Goal: Task Accomplishment & Management: Use online tool/utility

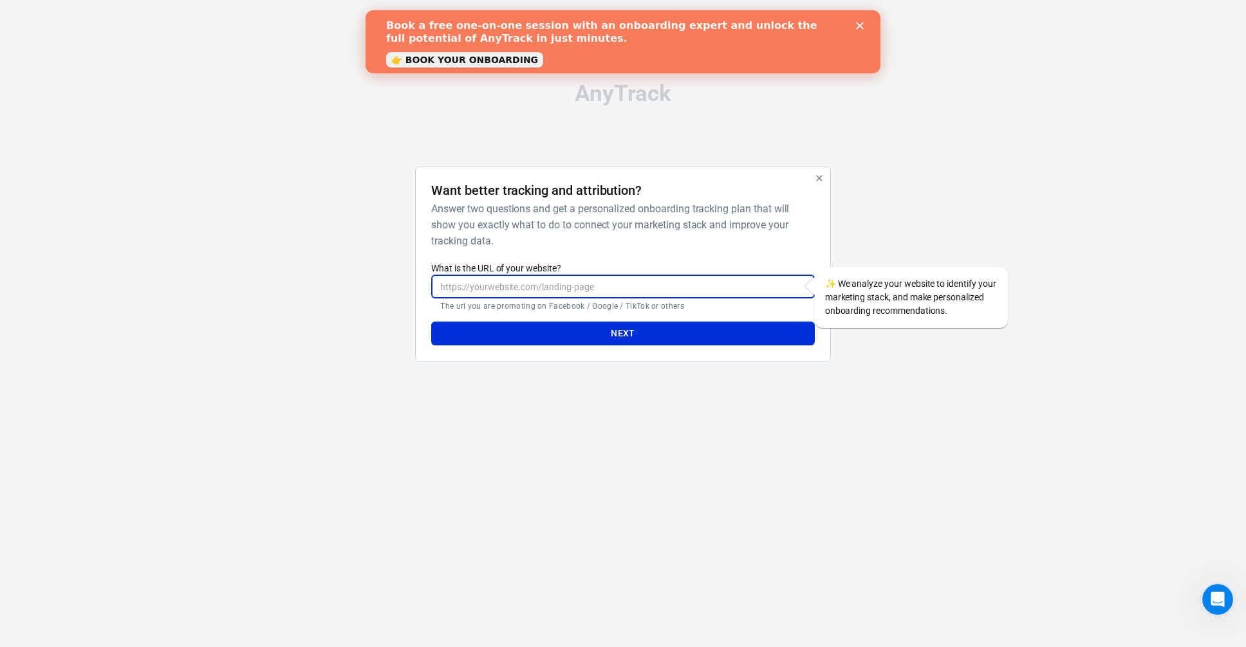
click at [515, 284] on input "What is the URL of your website?" at bounding box center [622, 287] width 383 height 24
type input "[URL][DOMAIN_NAME]"
click at [431, 322] on button "Next" at bounding box center [622, 334] width 383 height 24
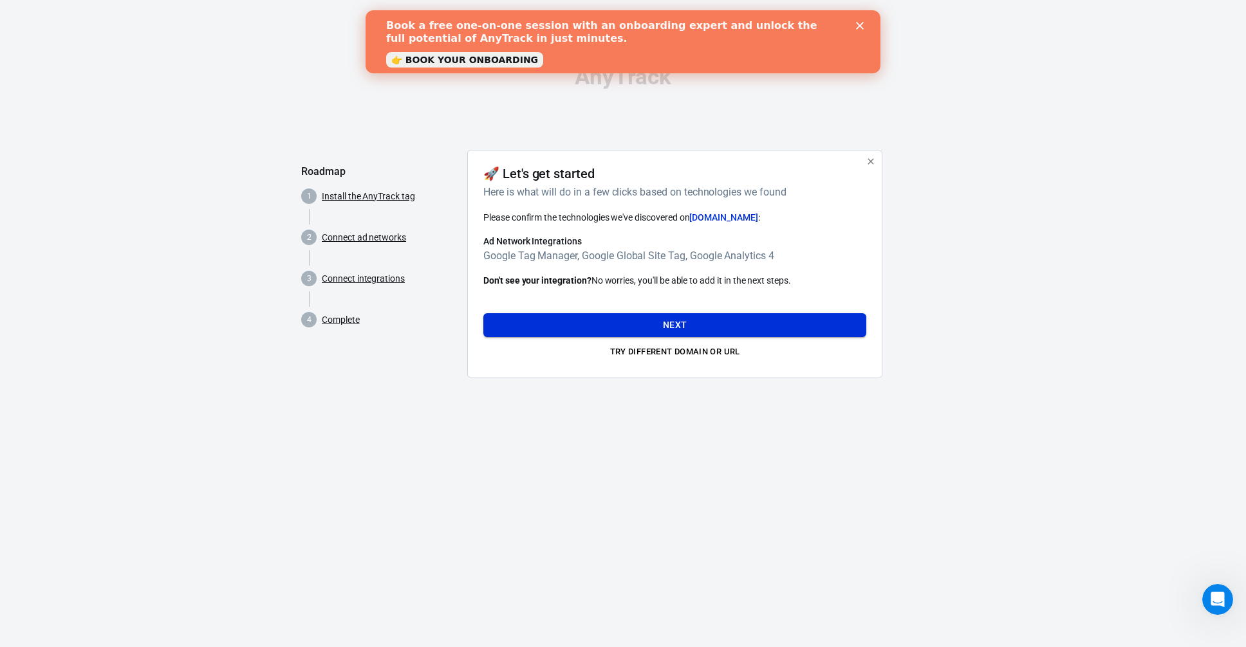
click at [647, 324] on button "Next" at bounding box center [674, 325] width 383 height 24
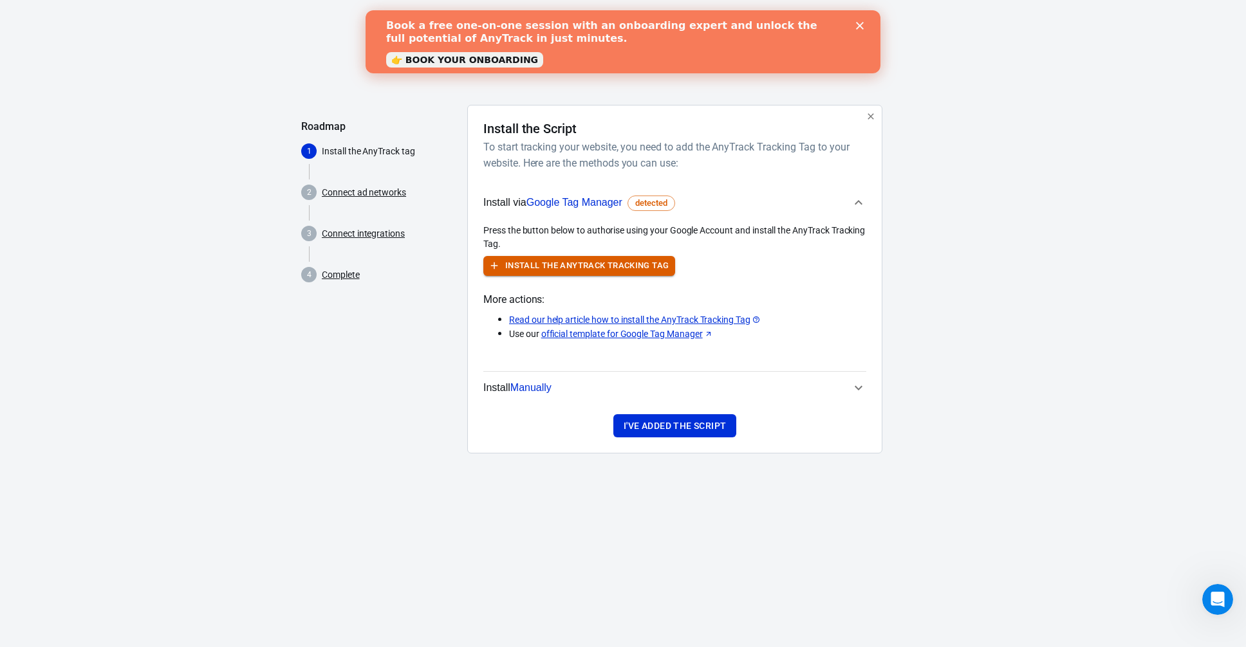
click at [594, 266] on button "Install the AnyTrack Tracking Tag" at bounding box center [579, 266] width 192 height 20
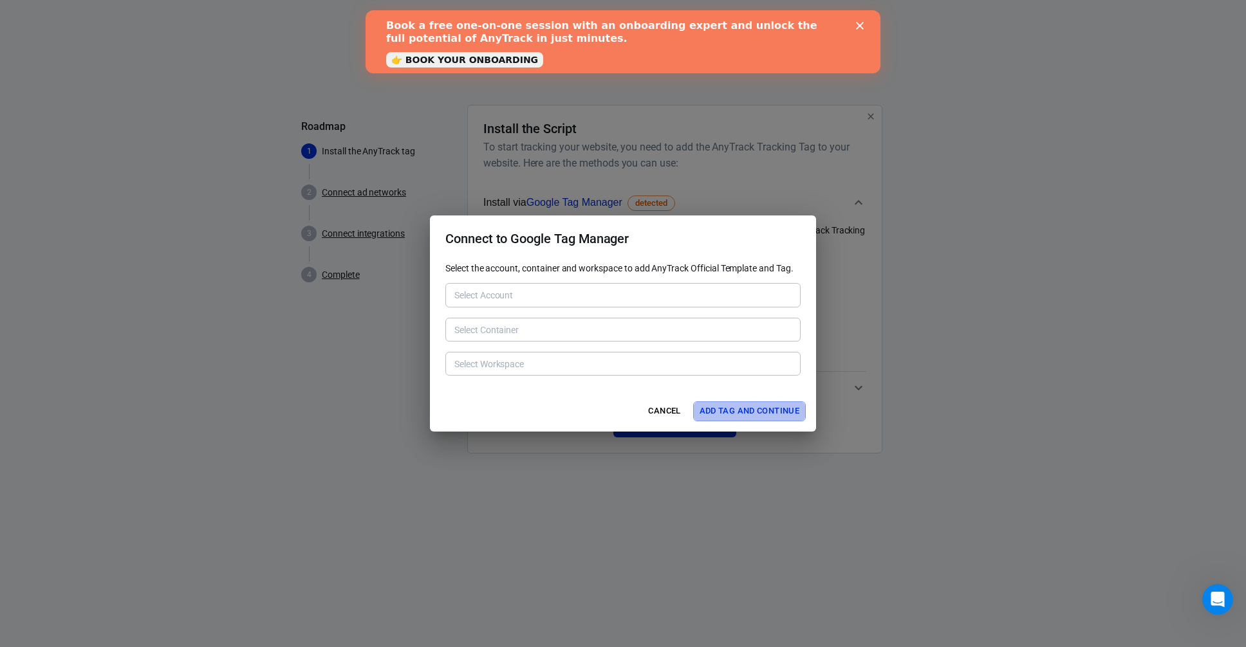
click at [725, 409] on button "Add Tag and Continue" at bounding box center [749, 411] width 113 height 20
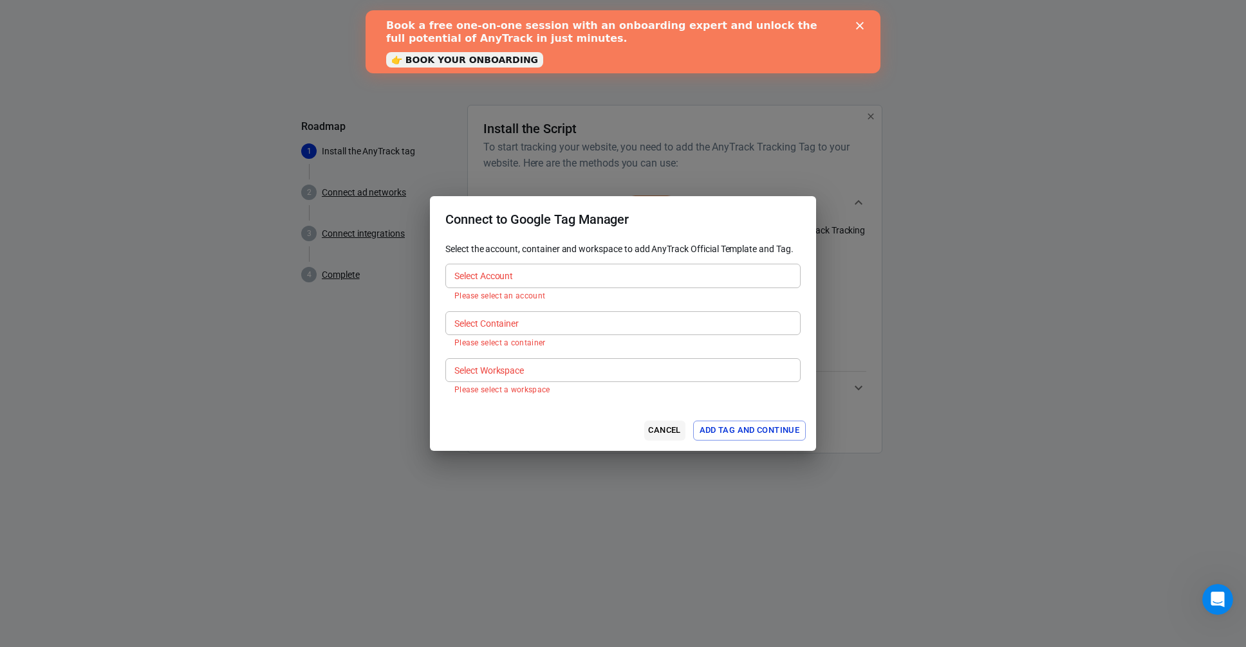
click at [670, 427] on button "Cancel" at bounding box center [664, 431] width 41 height 20
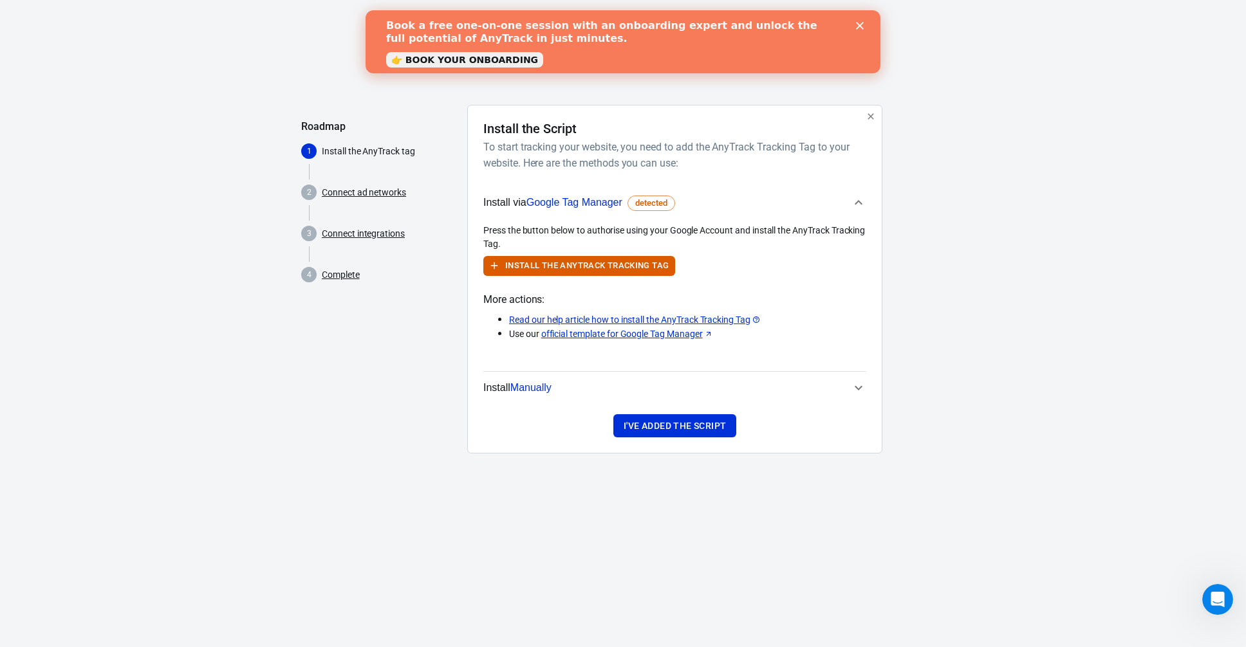
click at [524, 383] on span "Manually" at bounding box center [530, 387] width 41 height 11
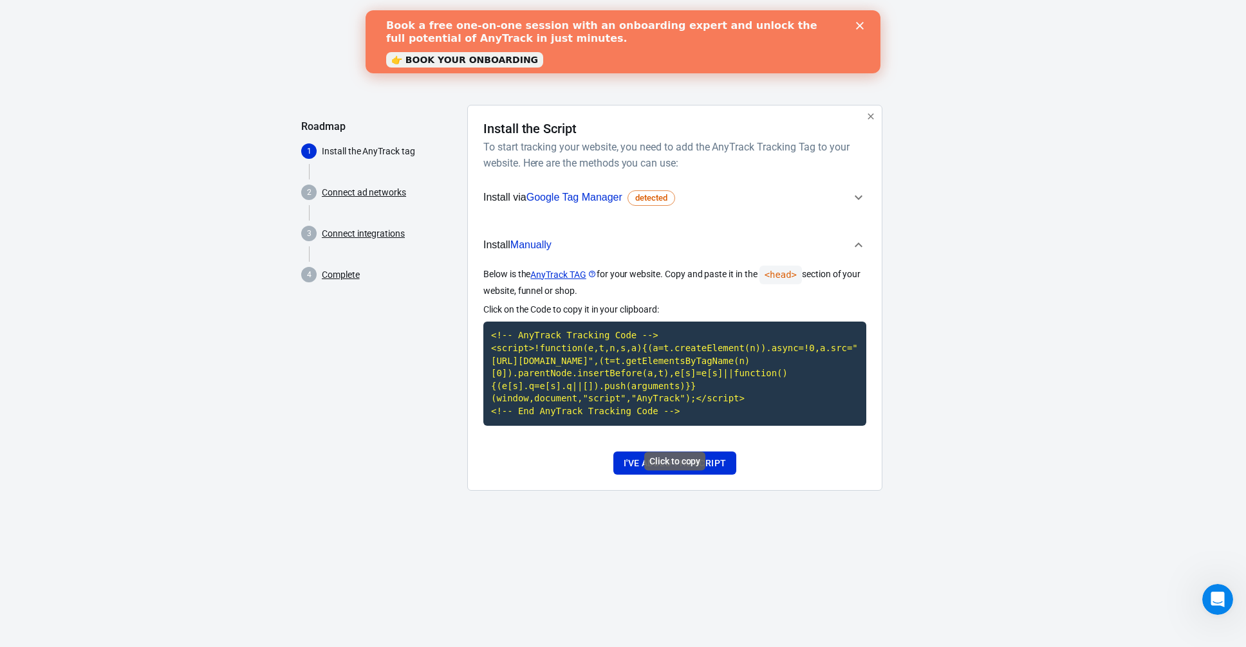
click at [546, 383] on code "<!-- AnyTrack Tracking Code --> <script>!function(e,t,n,s,a){(a=t.createElement…" at bounding box center [674, 374] width 383 height 104
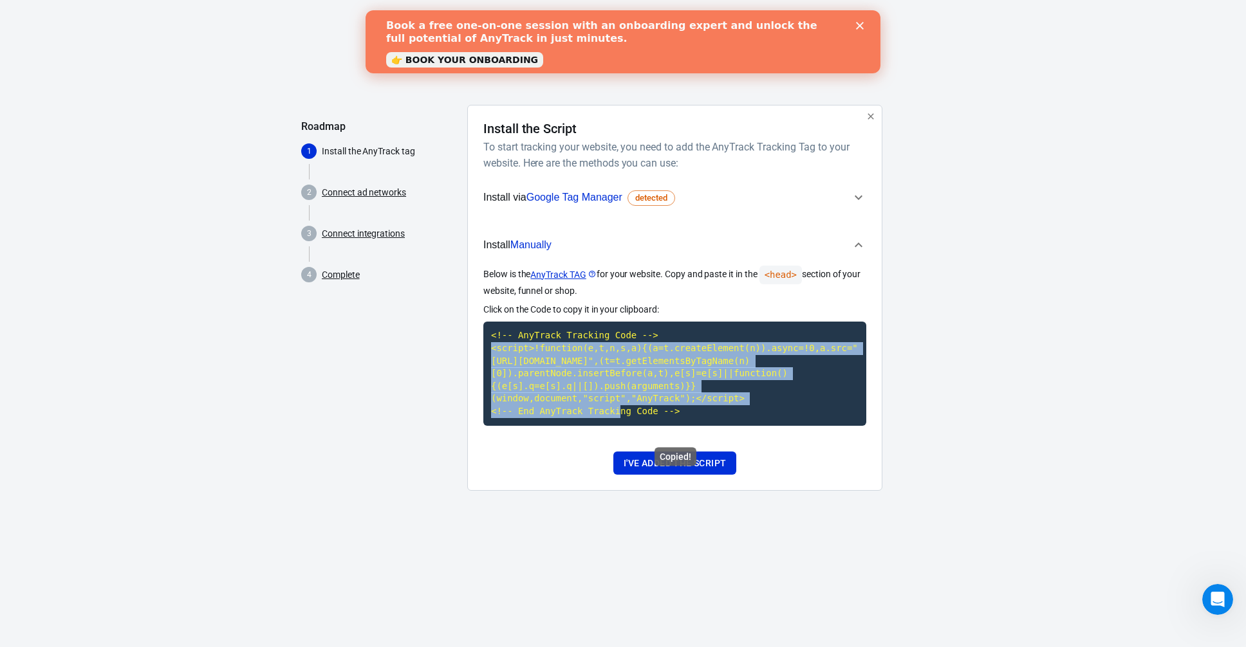
click at [546, 383] on code "<!-- AnyTrack Tracking Code --> <script>!function(e,t,n,s,a){(a=t.createElement…" at bounding box center [674, 374] width 383 height 104
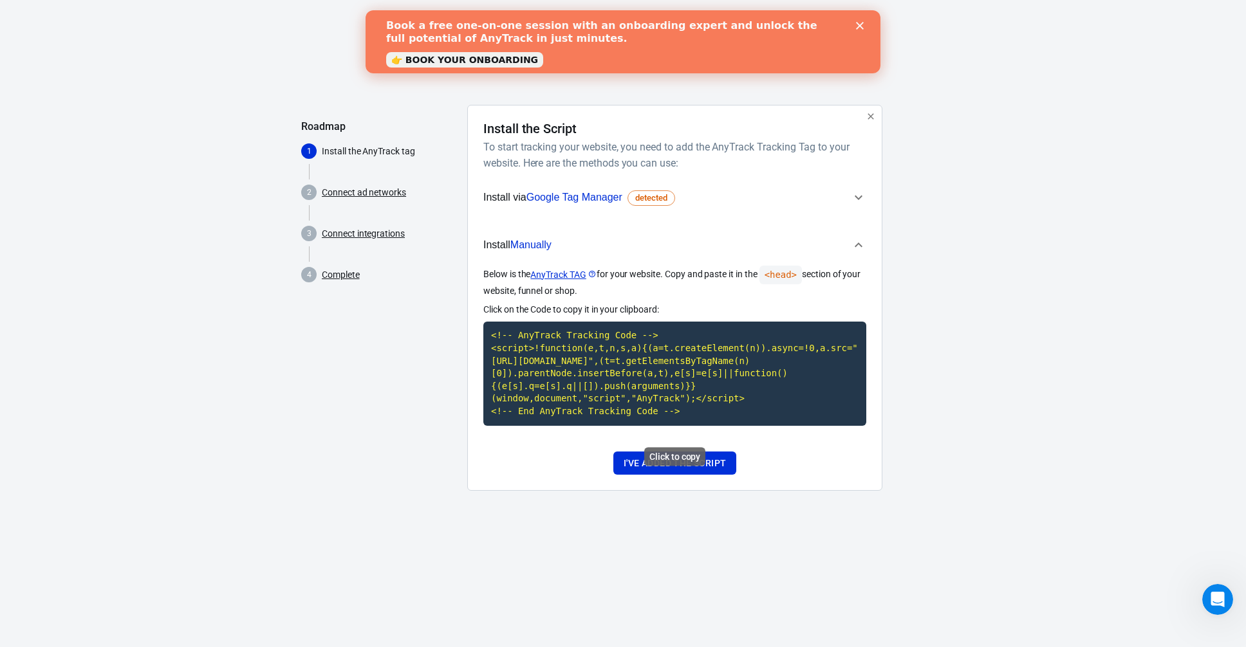
drag, startPoint x: 688, startPoint y: 425, endPoint x: 495, endPoint y: 340, distance: 211.7
click at [495, 340] on code "<!-- AnyTrack Tracking Code --> <script>!function(e,t,n,s,a){(a=t.createElement…" at bounding box center [674, 374] width 383 height 104
drag, startPoint x: 490, startPoint y: 334, endPoint x: 681, endPoint y: 424, distance: 210.7
click at [681, 424] on code "<!-- AnyTrack Tracking Code --> <script>!function(e,t,n,s,a){(a=t.createElement…" at bounding box center [674, 374] width 383 height 104
click at [658, 475] on button "I've added the script" at bounding box center [674, 464] width 123 height 24
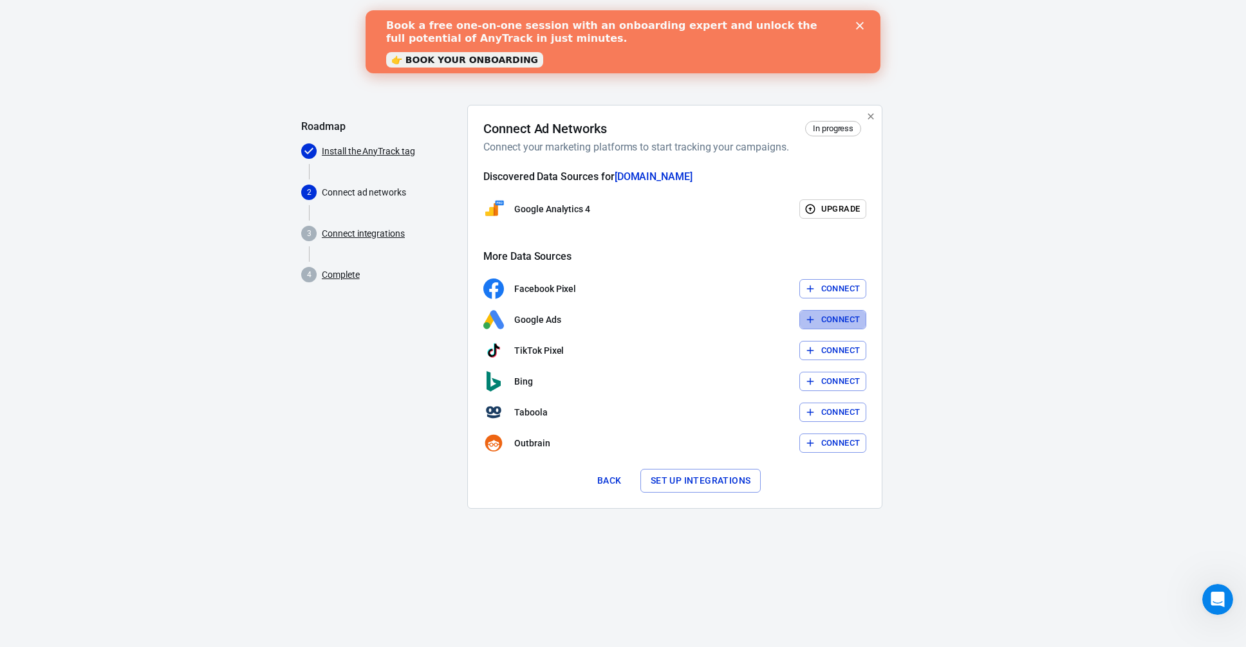
click at [831, 320] on button "Connect" at bounding box center [833, 320] width 68 height 20
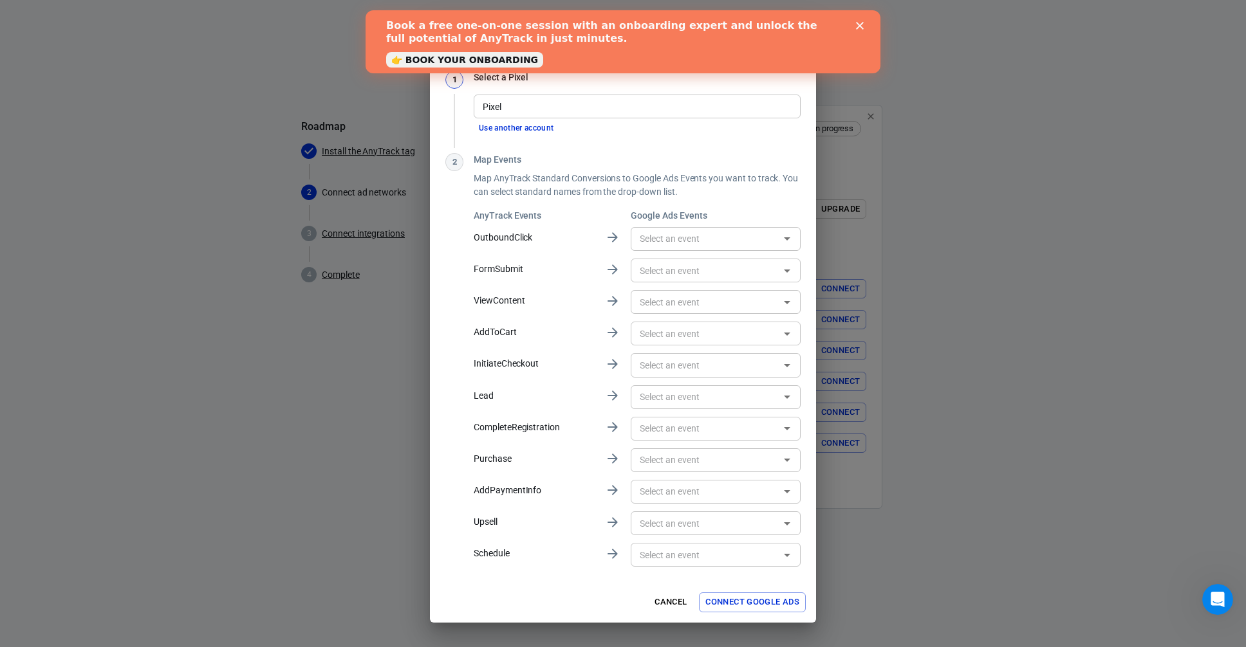
click at [513, 100] on input "Pixel" at bounding box center [635, 106] width 317 height 16
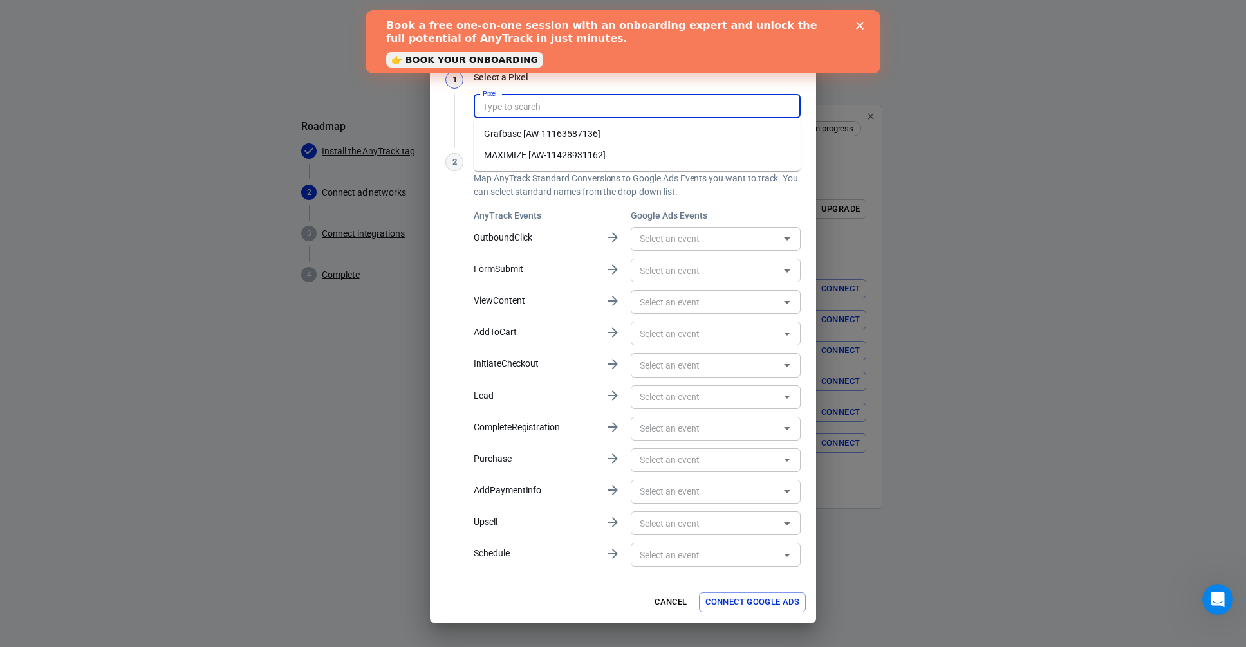
click at [540, 148] on li "MAXIMIZE [AW-11428931162]" at bounding box center [637, 155] width 327 height 21
type input "MAXIMIZE [AW-11428931162]"
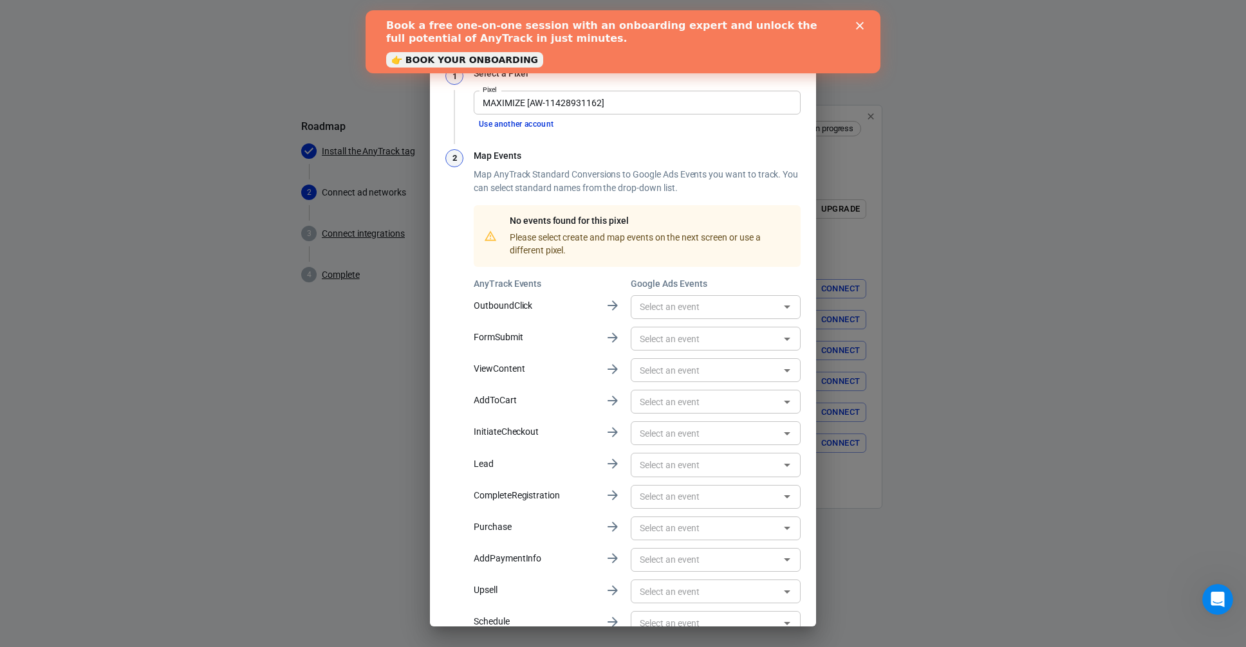
click at [598, 242] on div "No events found for this pixel Please select create and map events on the next …" at bounding box center [647, 235] width 286 height 51
click at [690, 306] on input "text" at bounding box center [704, 307] width 141 height 16
click at [719, 271] on div "Map Events Map AnyTrack Standard Conversions to Google Ads Events you want to t…" at bounding box center [637, 393] width 327 height 488
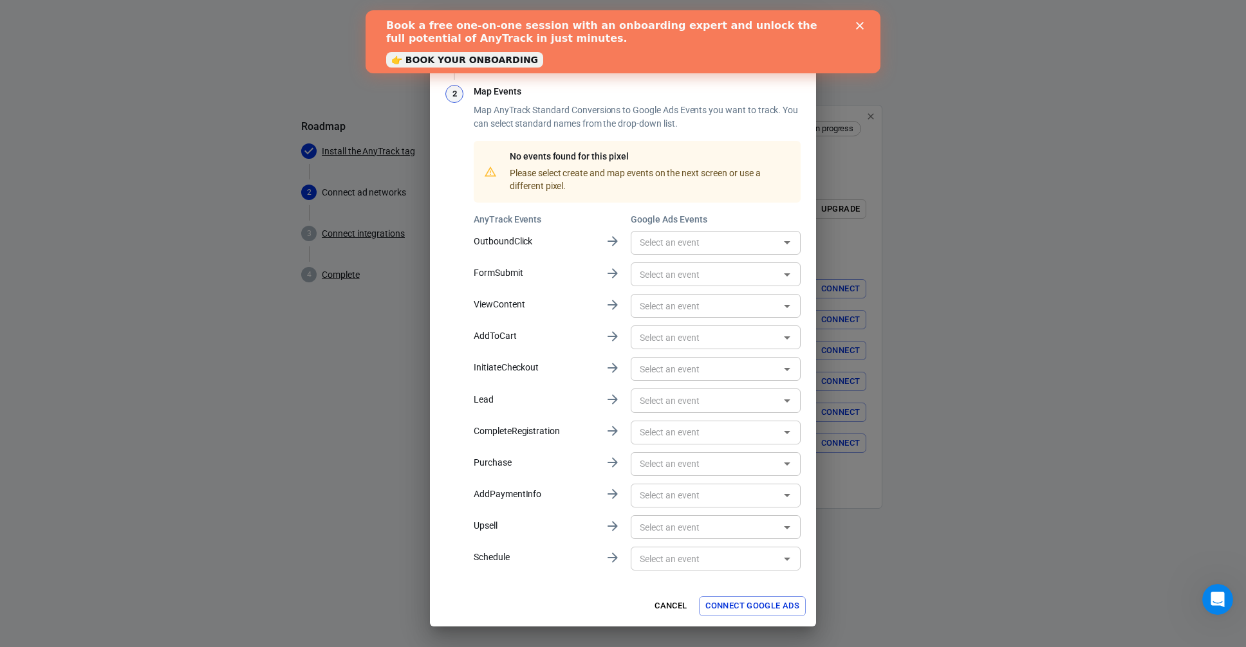
drag, startPoint x: 753, startPoint y: 595, endPoint x: 757, endPoint y: 604, distance: 9.0
click at [754, 595] on div "Cancel Connect Google Ads" at bounding box center [623, 606] width 386 height 41
click at [757, 605] on button "Connect Google Ads" at bounding box center [752, 606] width 107 height 20
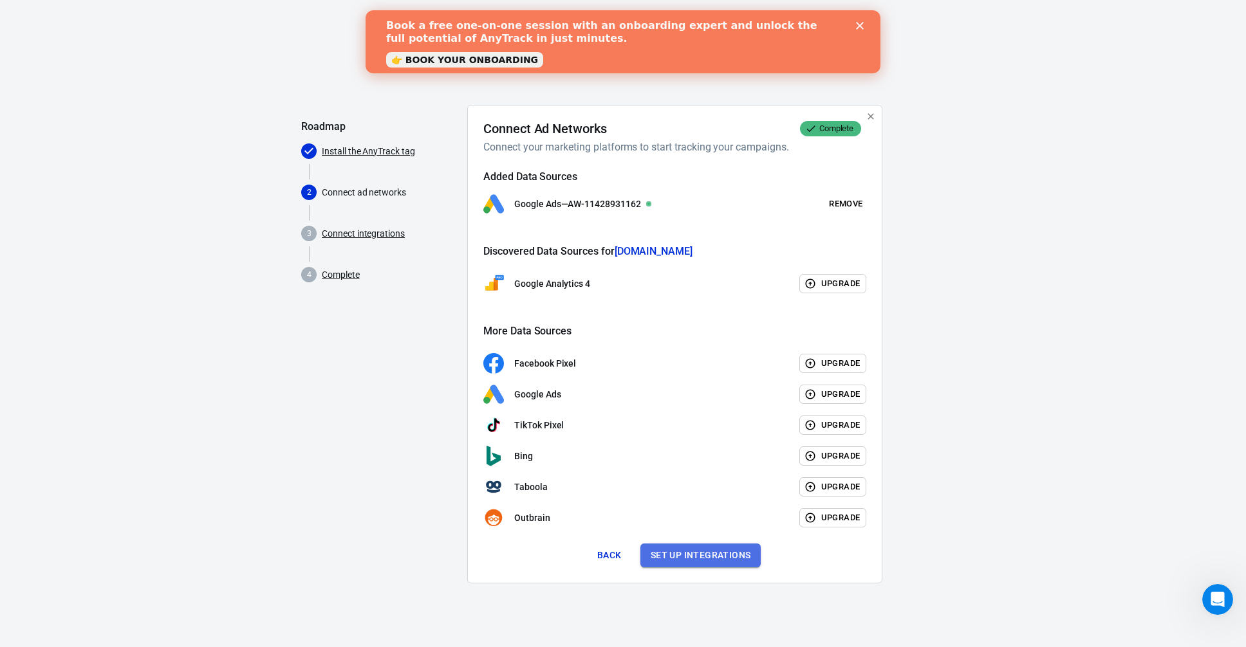
click at [667, 553] on button "Set up integrations" at bounding box center [700, 556] width 121 height 24
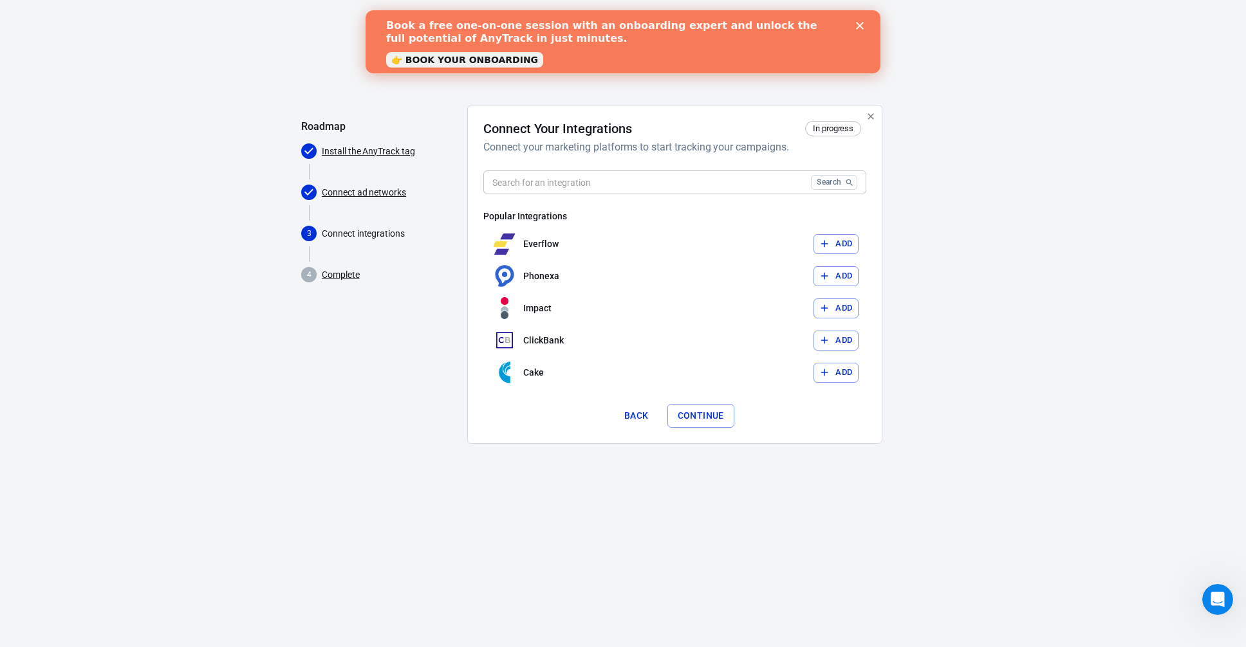
click at [606, 176] on input "text" at bounding box center [644, 183] width 322 height 24
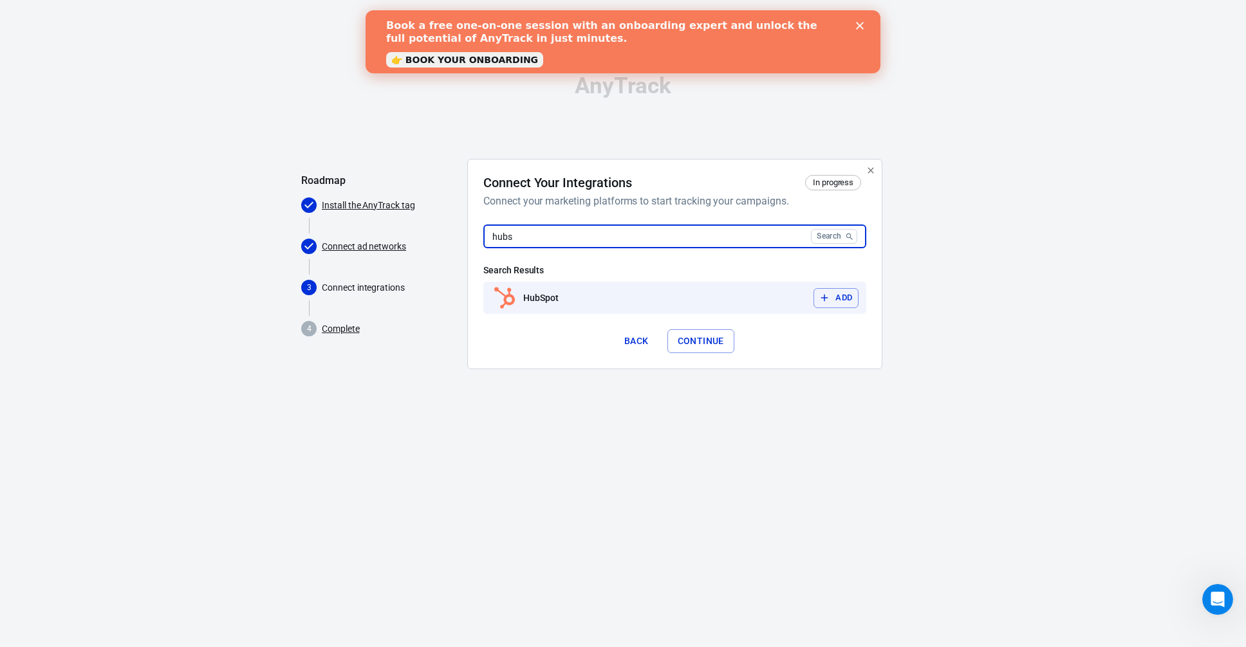
type input "hubs"
click at [838, 293] on button "Add" at bounding box center [835, 298] width 45 height 20
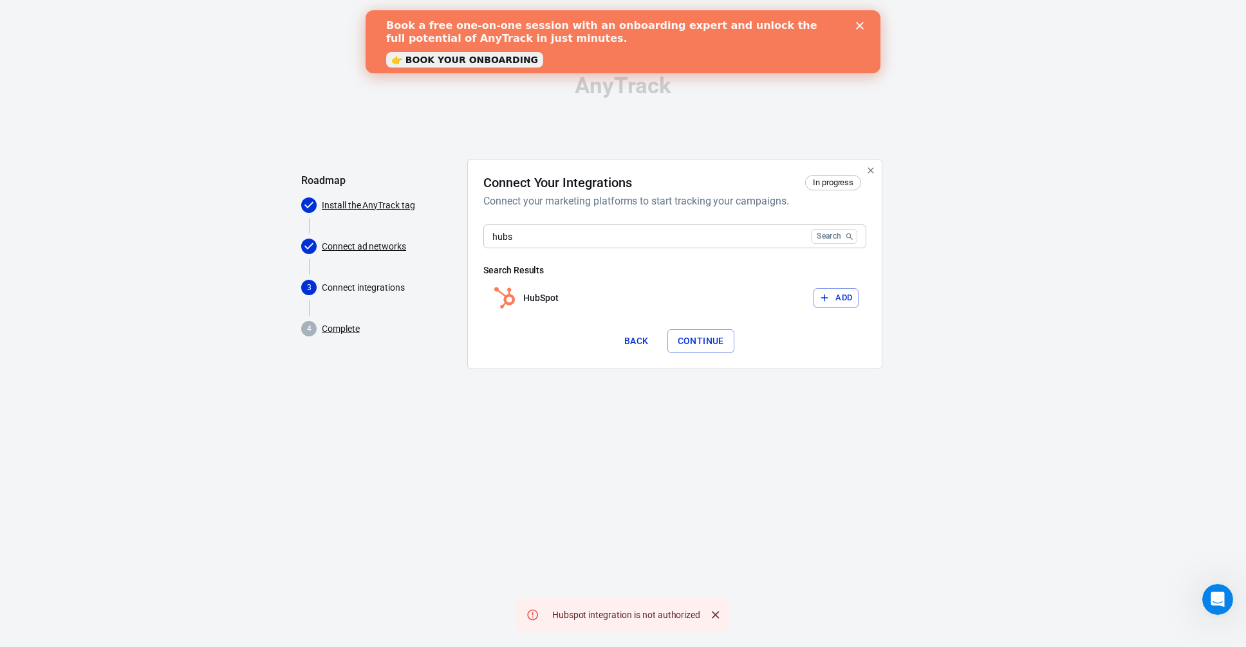
click at [696, 336] on button "Continue" at bounding box center [700, 341] width 67 height 24
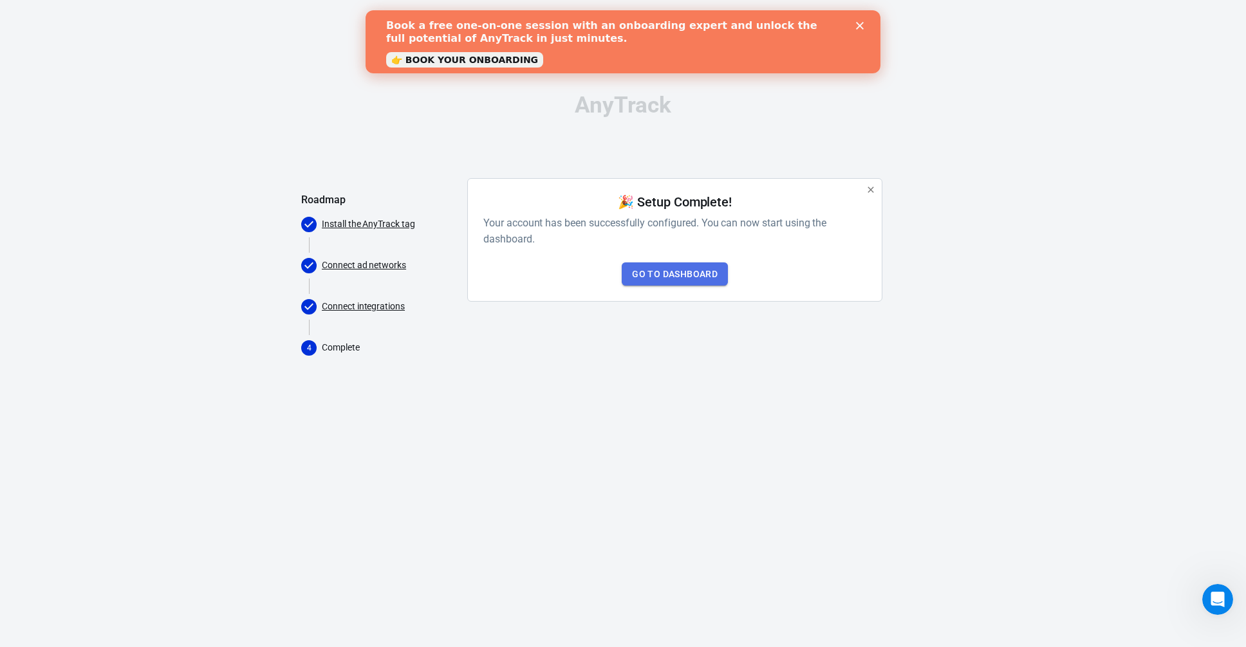
click at [674, 268] on link "Go to Dashboard" at bounding box center [675, 275] width 106 height 24
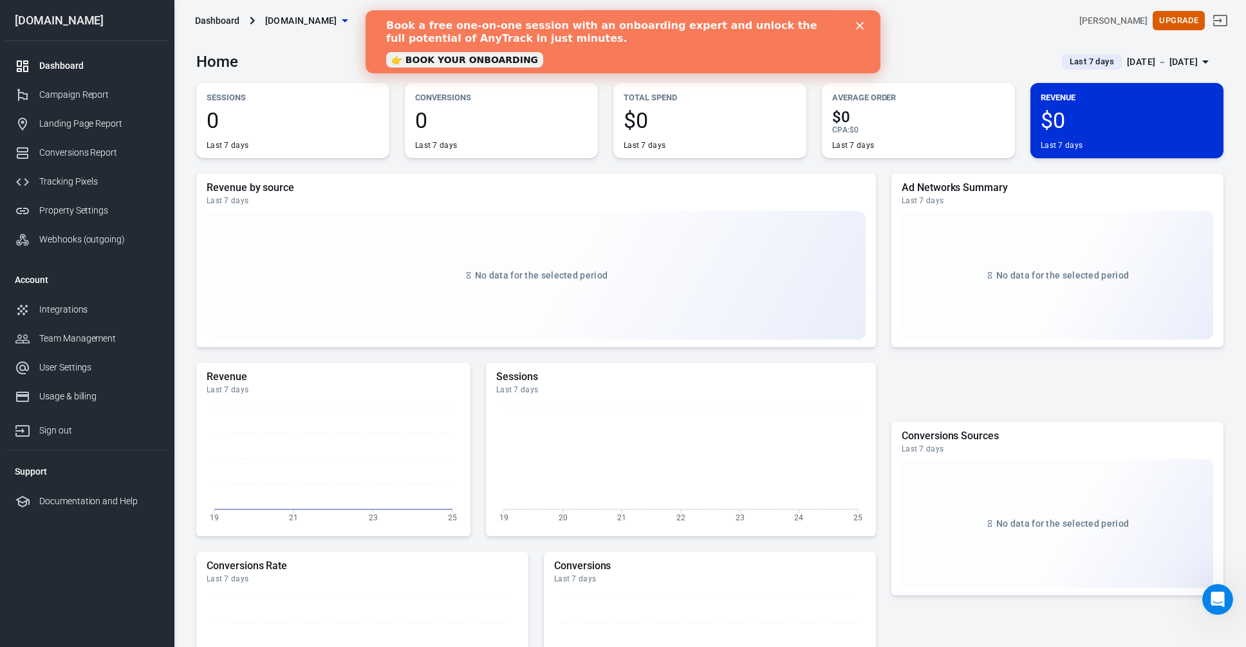
click at [862, 27] on polygon "Close" at bounding box center [860, 26] width 8 height 8
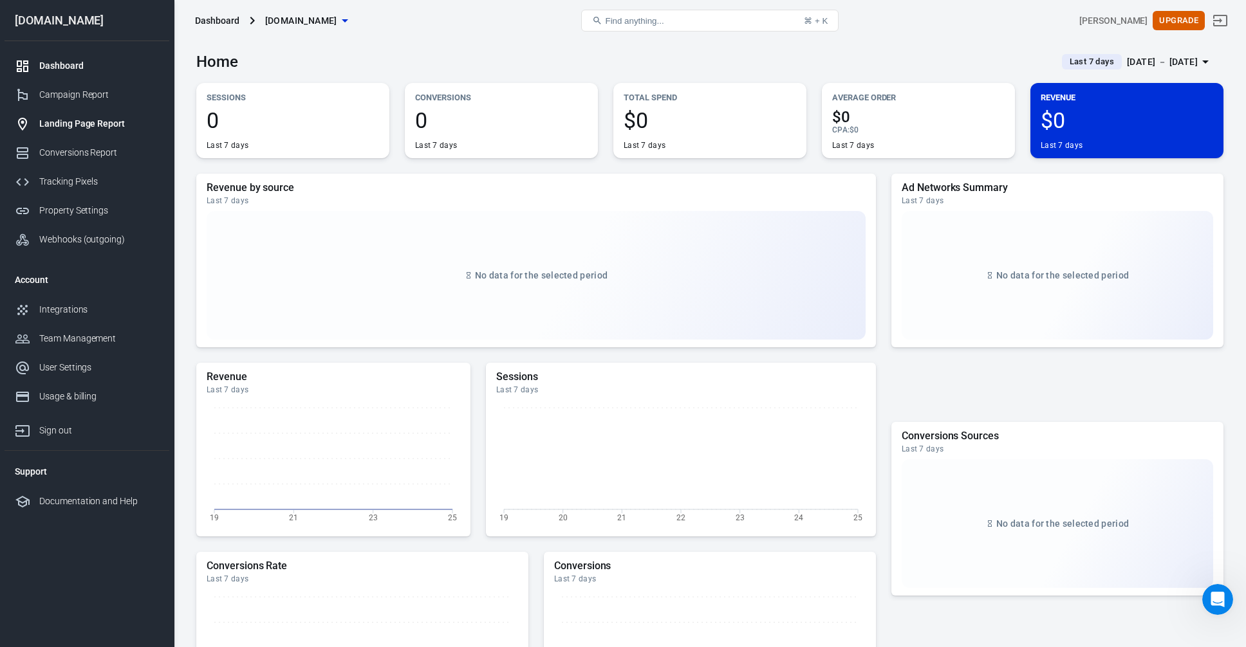
click at [86, 127] on div "Landing Page Report" at bounding box center [99, 124] width 120 height 14
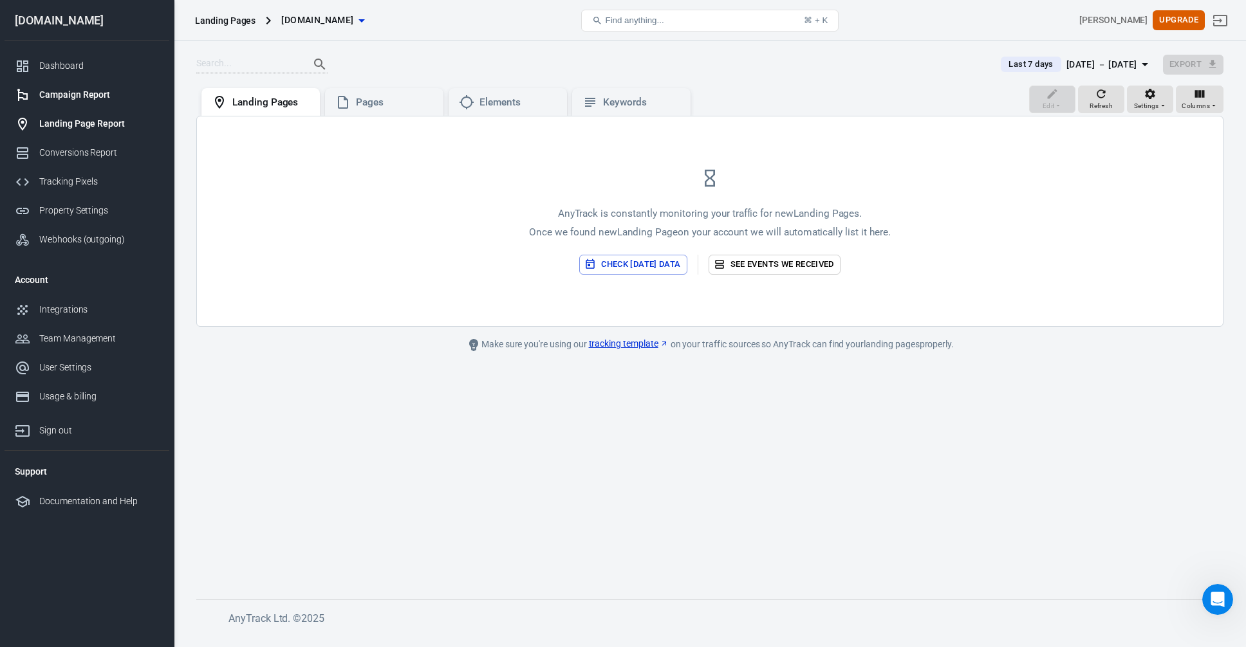
click at [59, 91] on div "Campaign Report" at bounding box center [99, 95] width 120 height 14
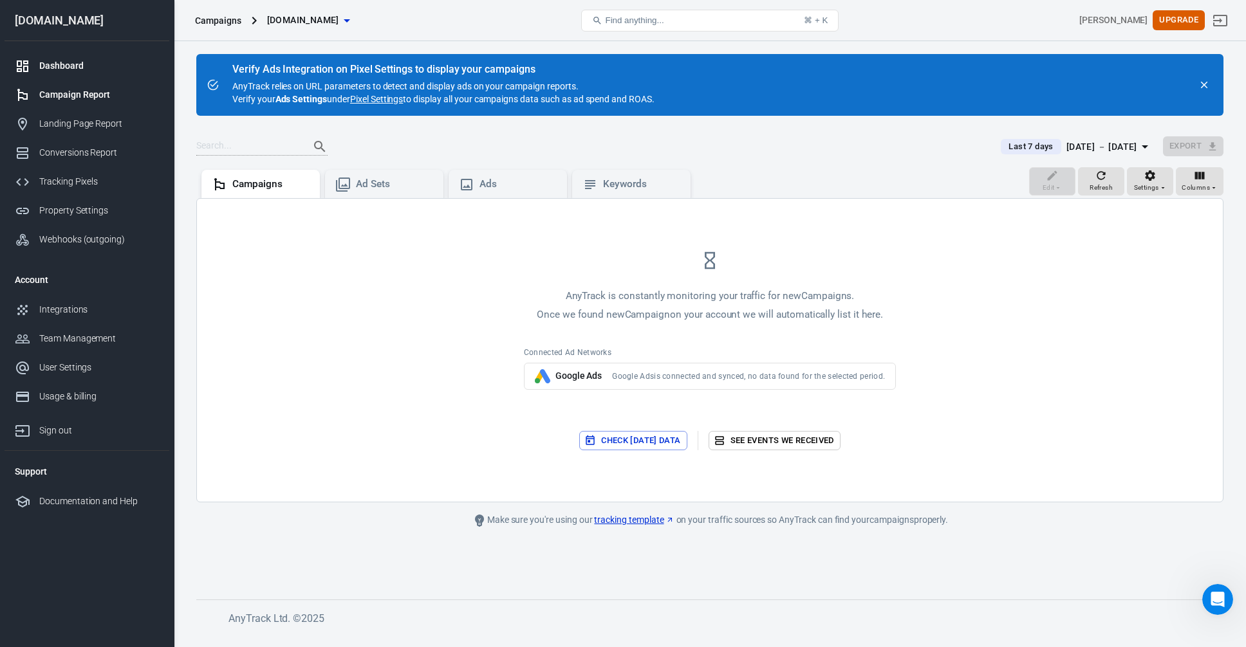
click at [53, 68] on div "Dashboard" at bounding box center [99, 66] width 120 height 14
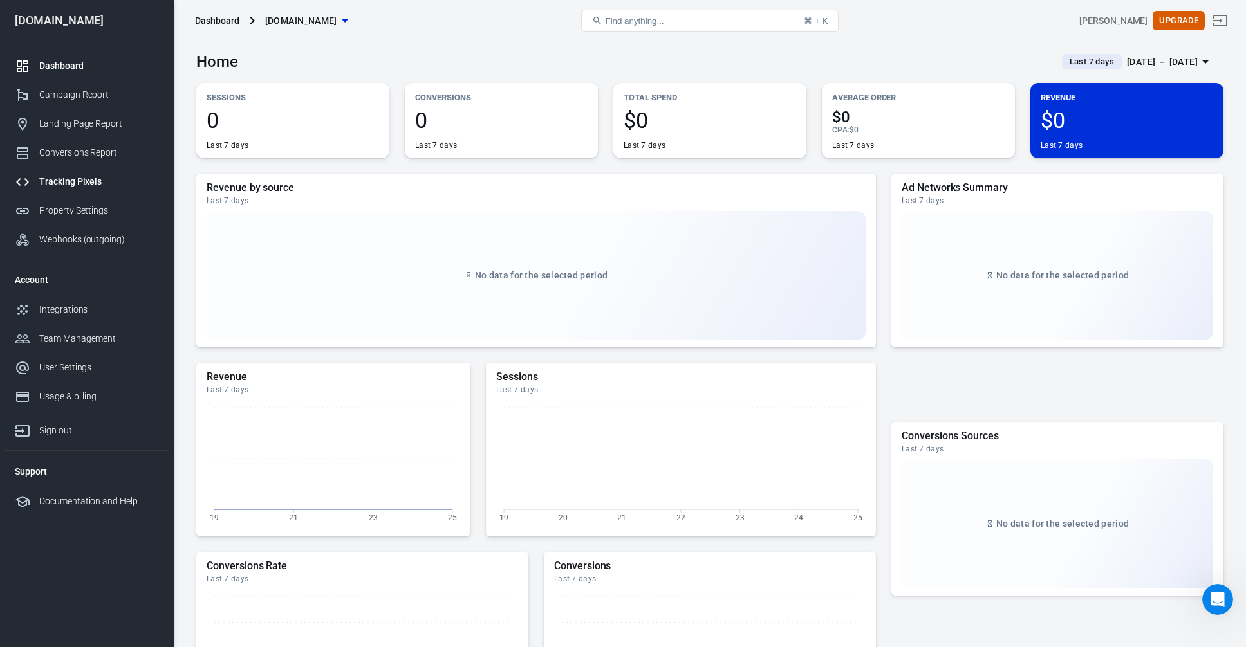
click at [62, 187] on div "Tracking Pixels" at bounding box center [99, 182] width 120 height 14
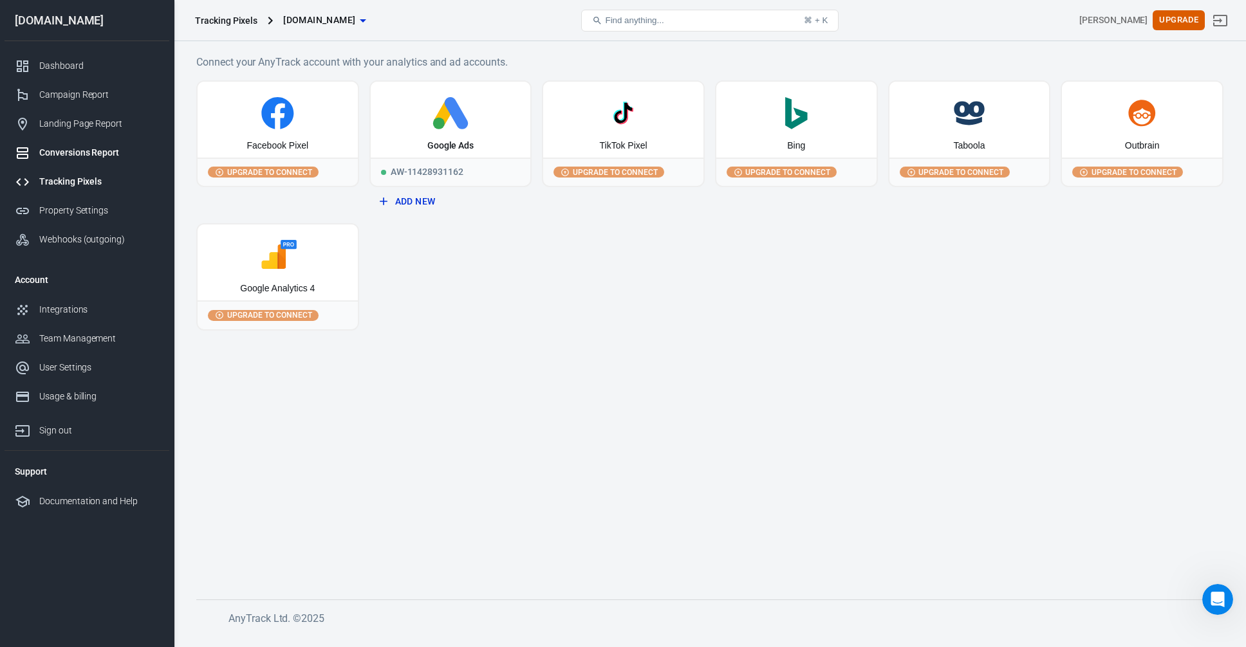
click at [56, 149] on div "Conversions Report" at bounding box center [99, 153] width 120 height 14
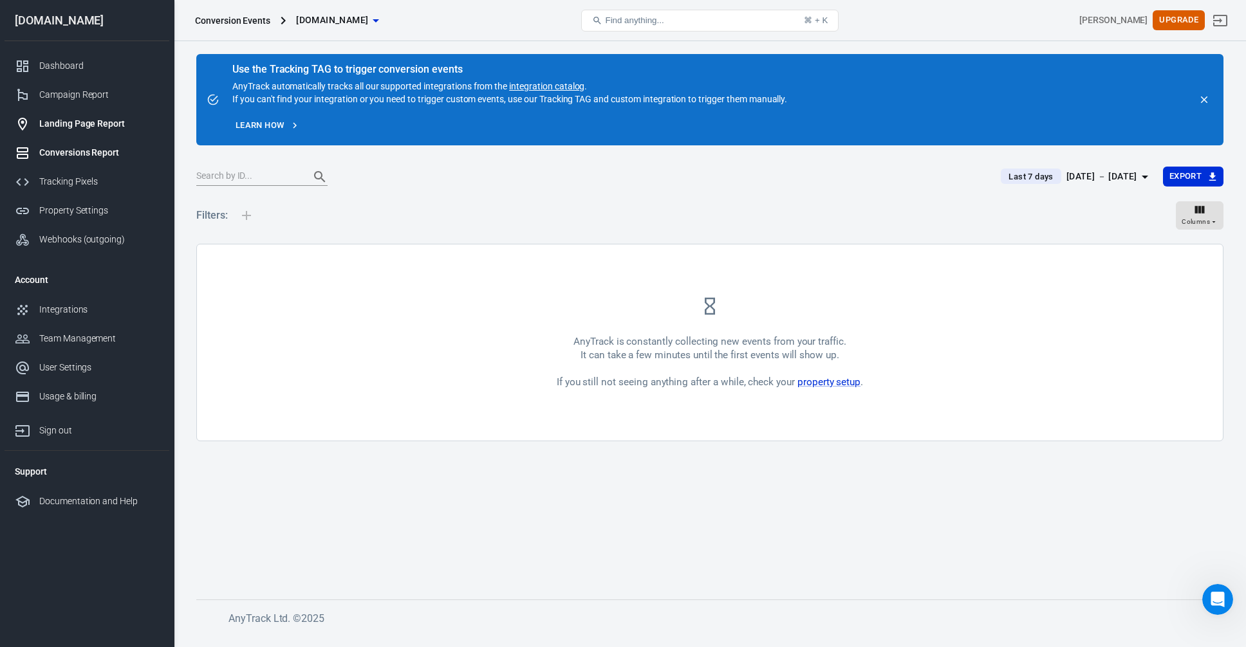
click at [50, 132] on link "Landing Page Report" at bounding box center [87, 123] width 165 height 29
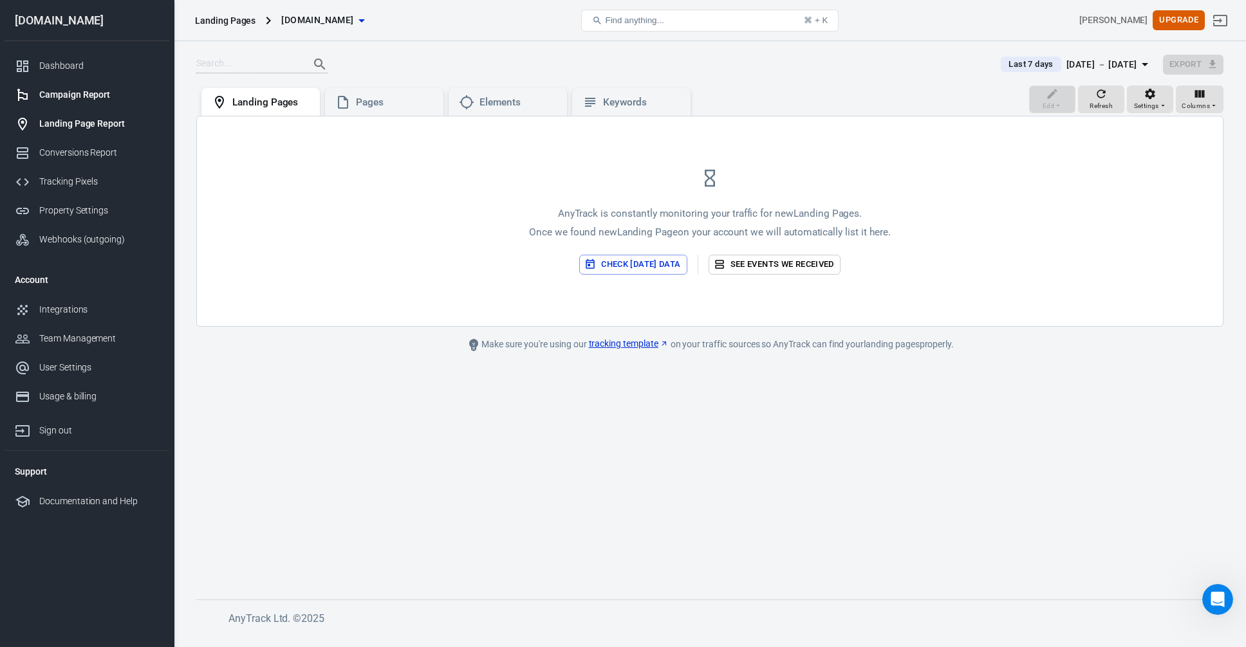
click at [45, 104] on link "Campaign Report" at bounding box center [87, 94] width 165 height 29
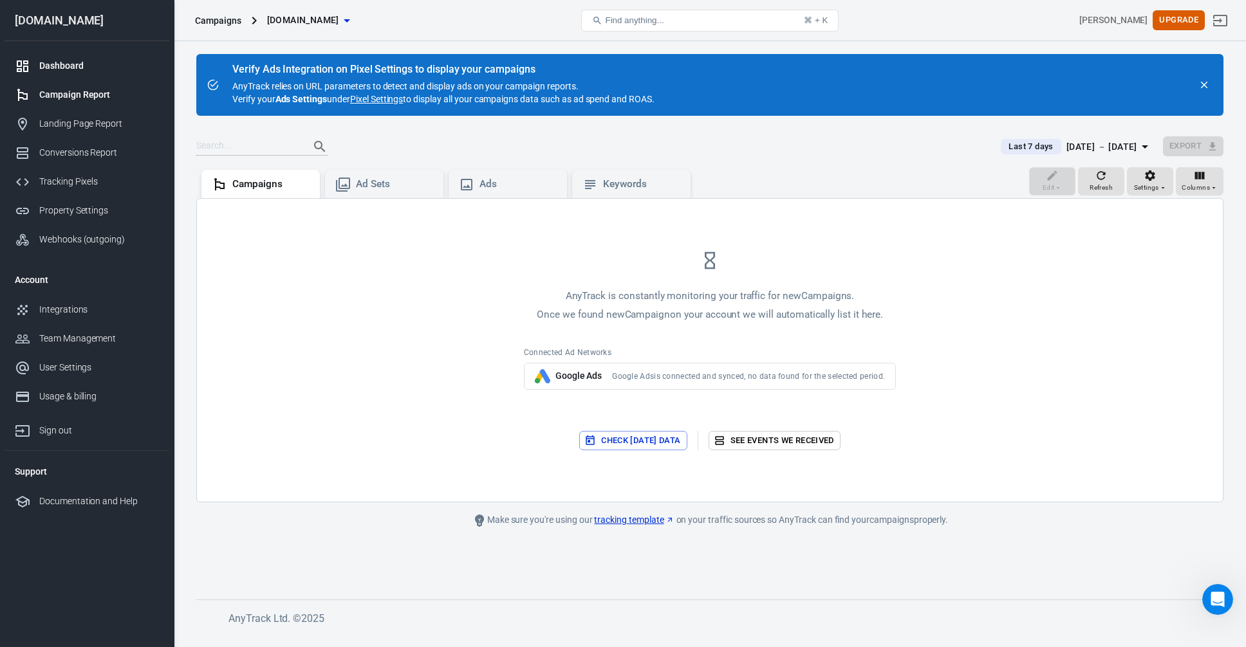
click at [58, 68] on div "Dashboard" at bounding box center [99, 66] width 120 height 14
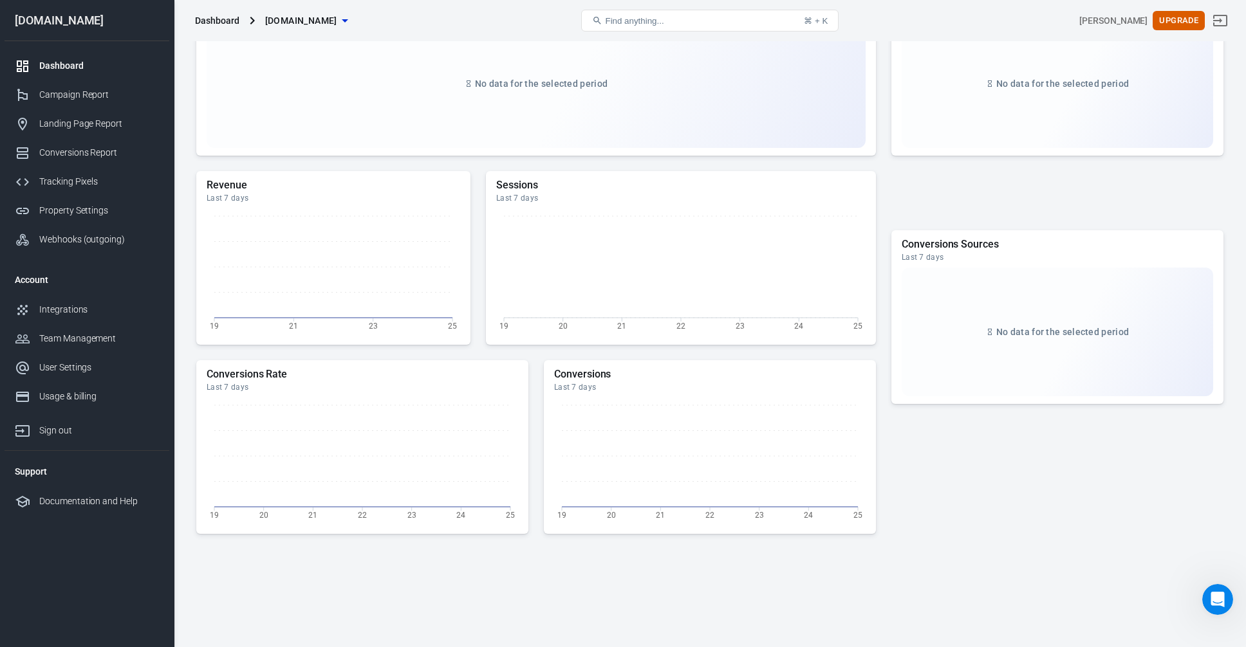
scroll to position [231, 0]
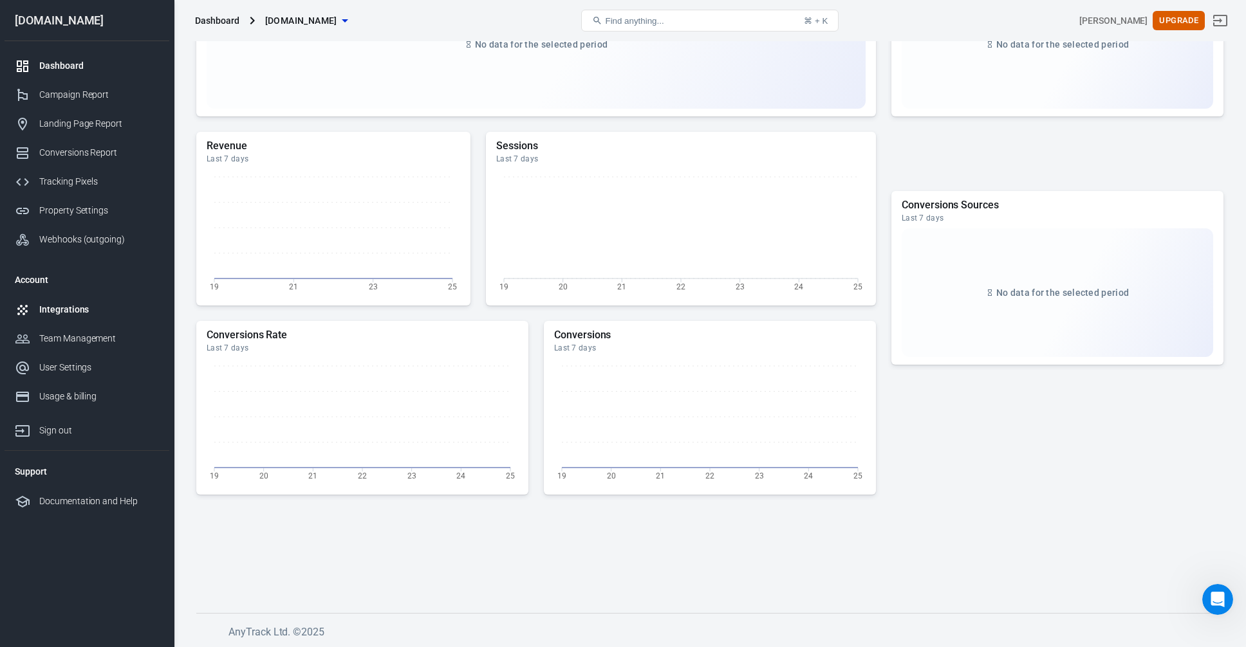
click at [76, 314] on div "Integrations" at bounding box center [99, 310] width 120 height 14
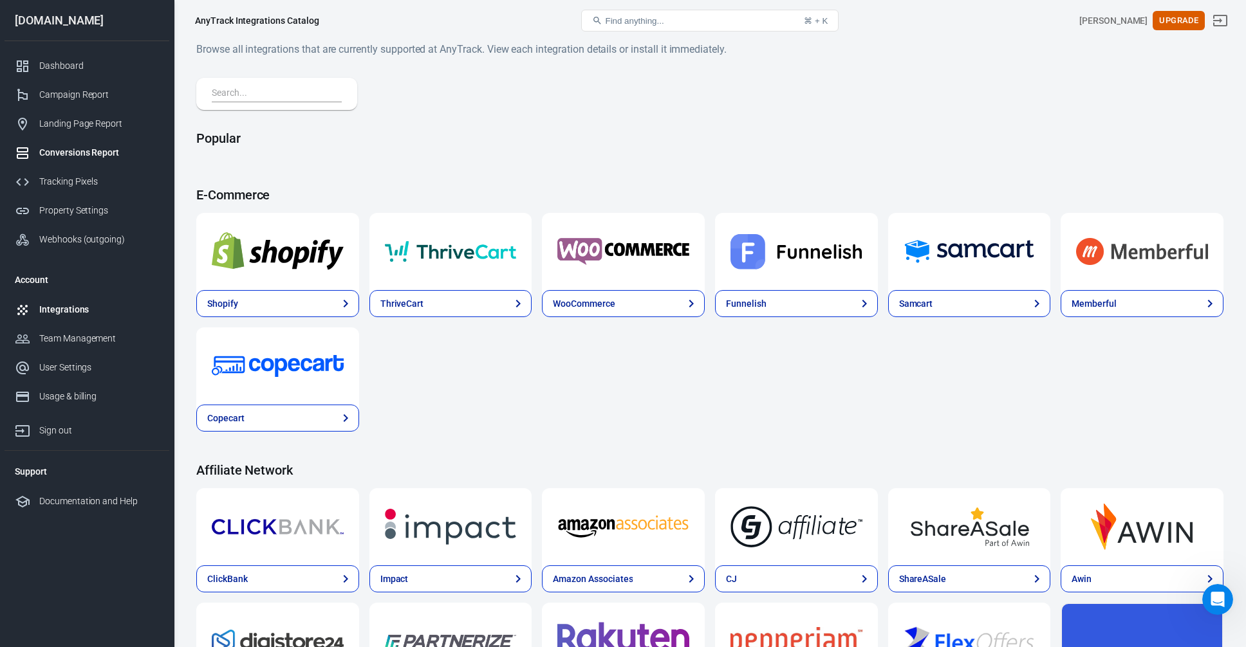
scroll to position [1, 0]
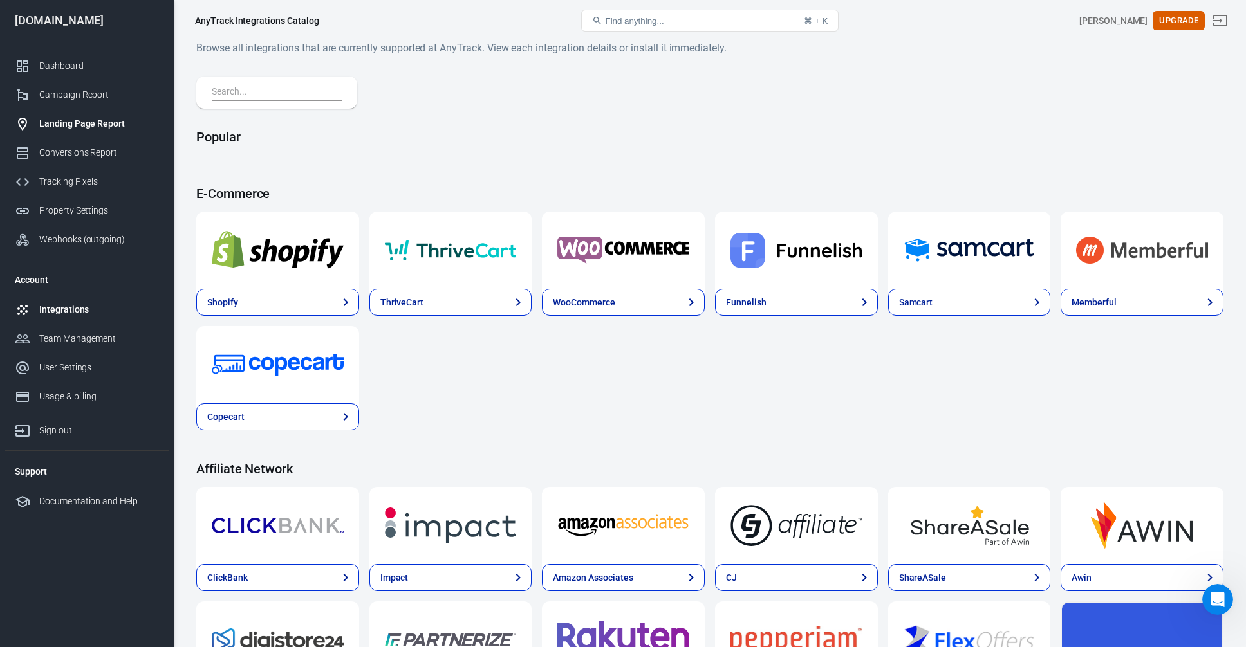
click at [69, 127] on div "Landing Page Report" at bounding box center [99, 124] width 120 height 14
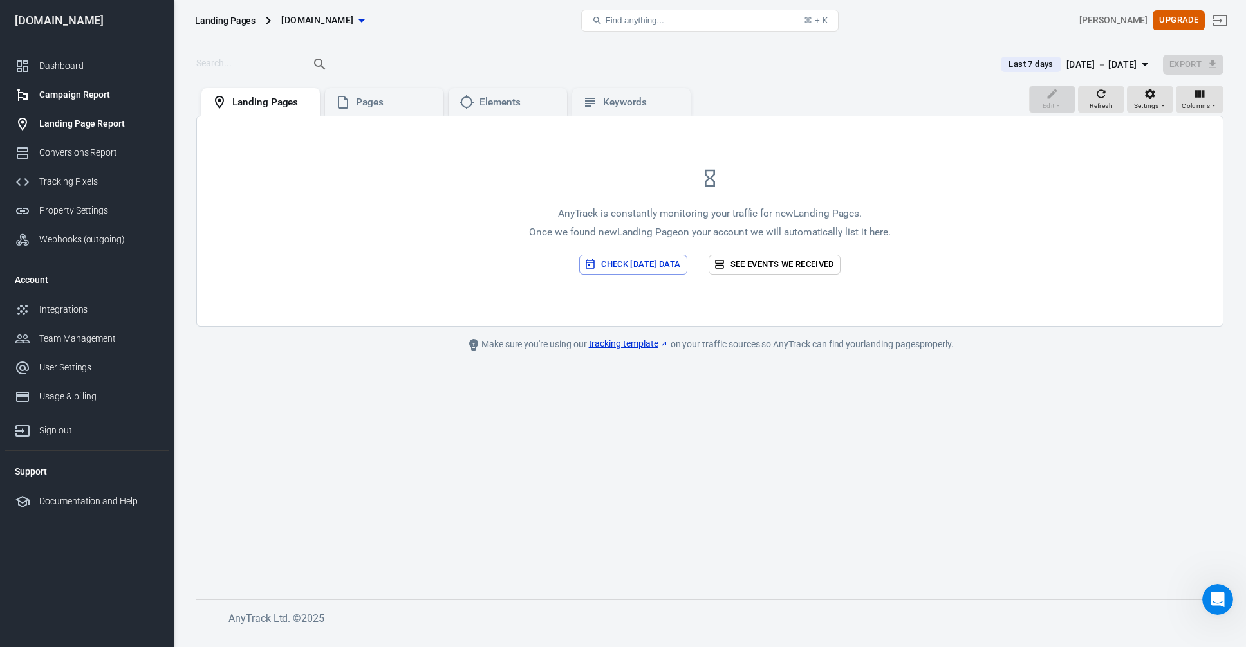
click at [52, 93] on div "Campaign Report" at bounding box center [99, 95] width 120 height 14
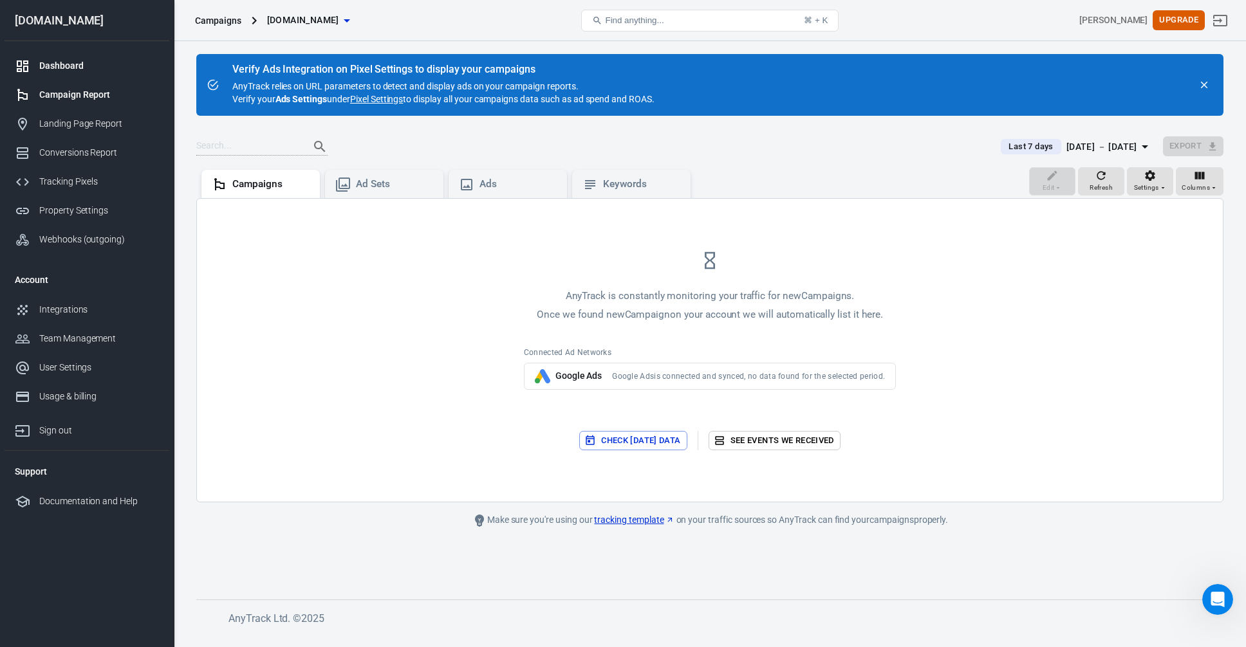
click at [50, 69] on div "Dashboard" at bounding box center [99, 66] width 120 height 14
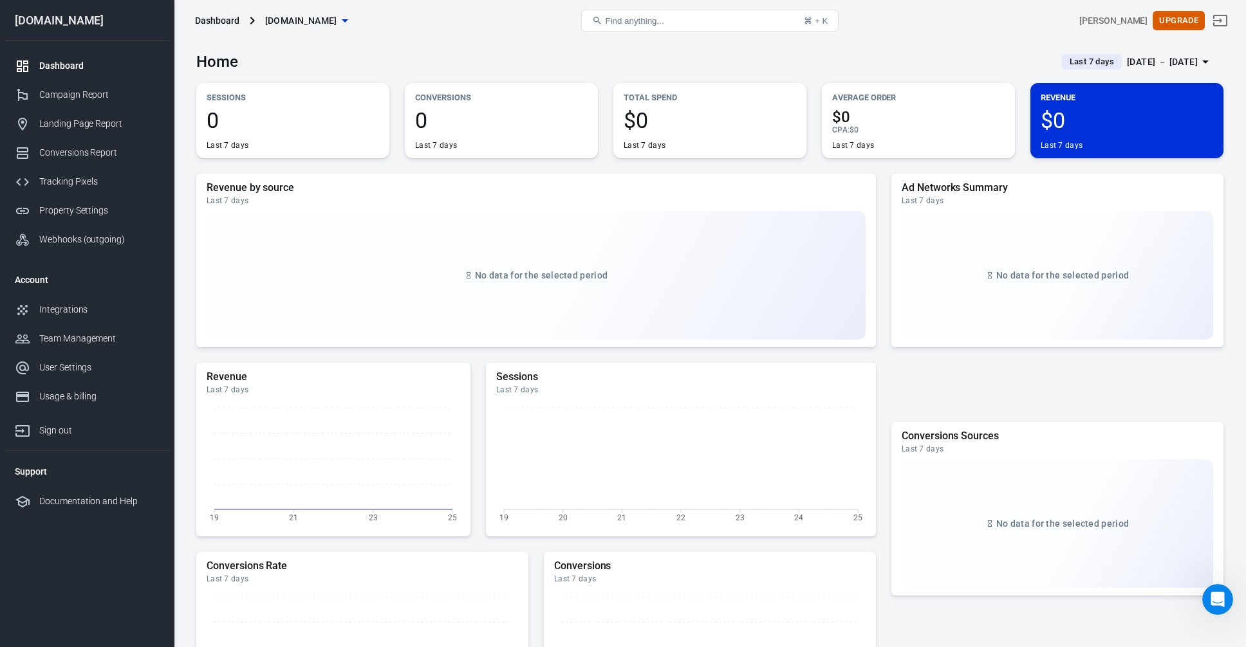
click at [64, 69] on div "Dashboard" at bounding box center [99, 66] width 120 height 14
click at [305, 221] on div "No data for the selected period" at bounding box center [536, 275] width 659 height 129
click at [80, 306] on div "Integrations" at bounding box center [99, 310] width 120 height 14
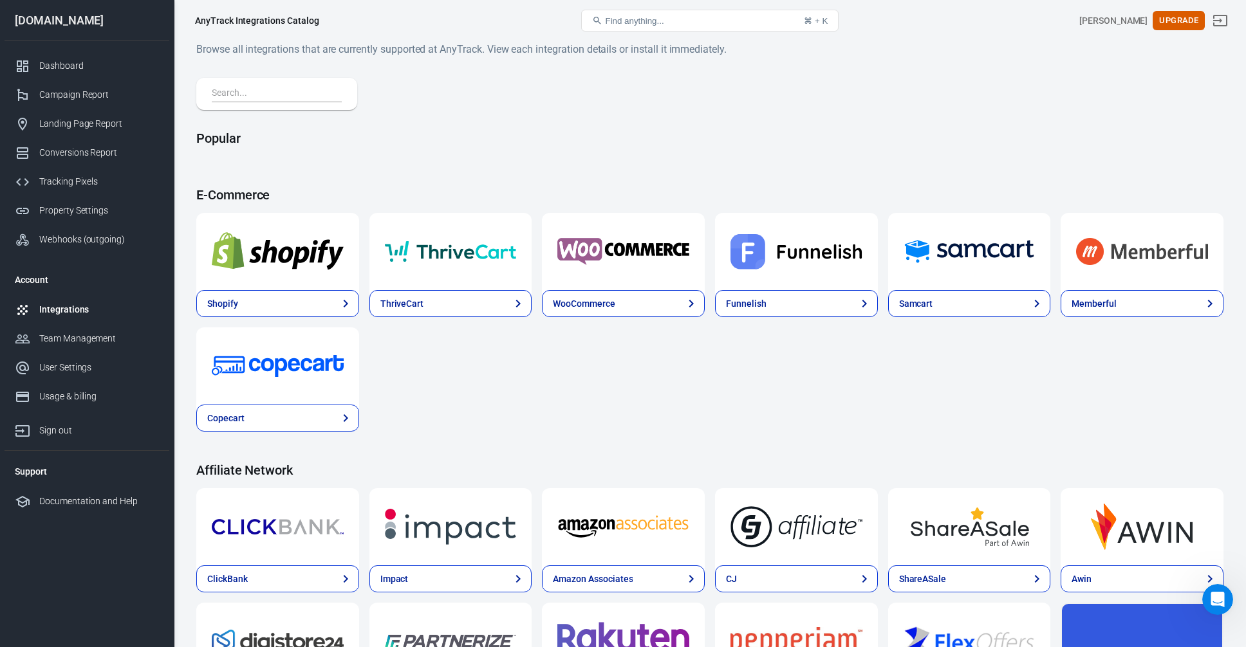
click at [263, 93] on input "text" at bounding box center [274, 94] width 125 height 17
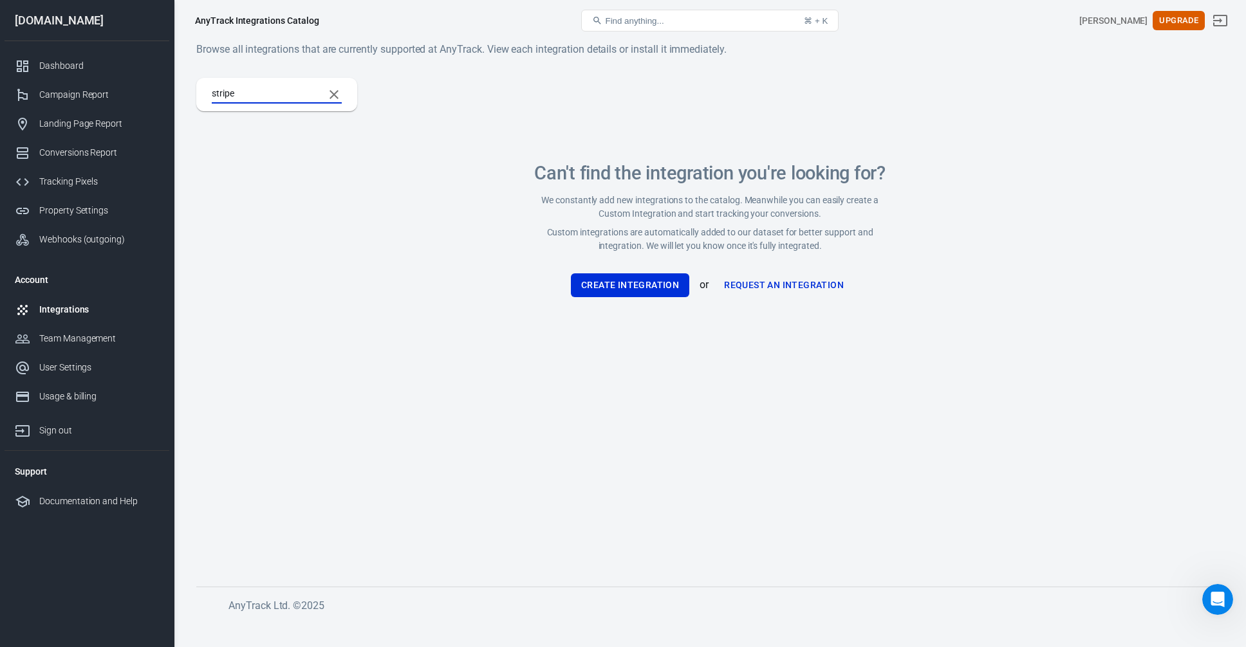
click at [352, 184] on div "stripe Can't find the integration you're looking for? We constantly add new int…" at bounding box center [709, 203] width 1027 height 250
click at [252, 89] on input "stripe" at bounding box center [263, 94] width 102 height 17
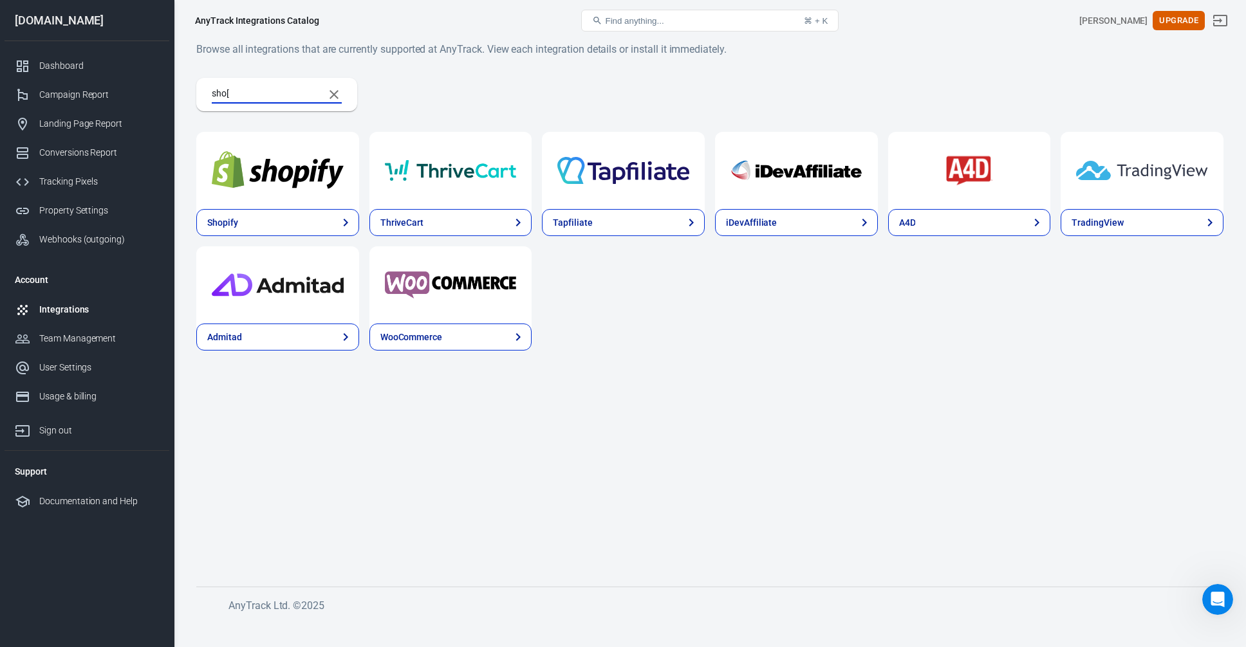
type input "sho["
click at [242, 199] on div at bounding box center [277, 170] width 163 height 77
